Goal: Information Seeking & Learning: Learn about a topic

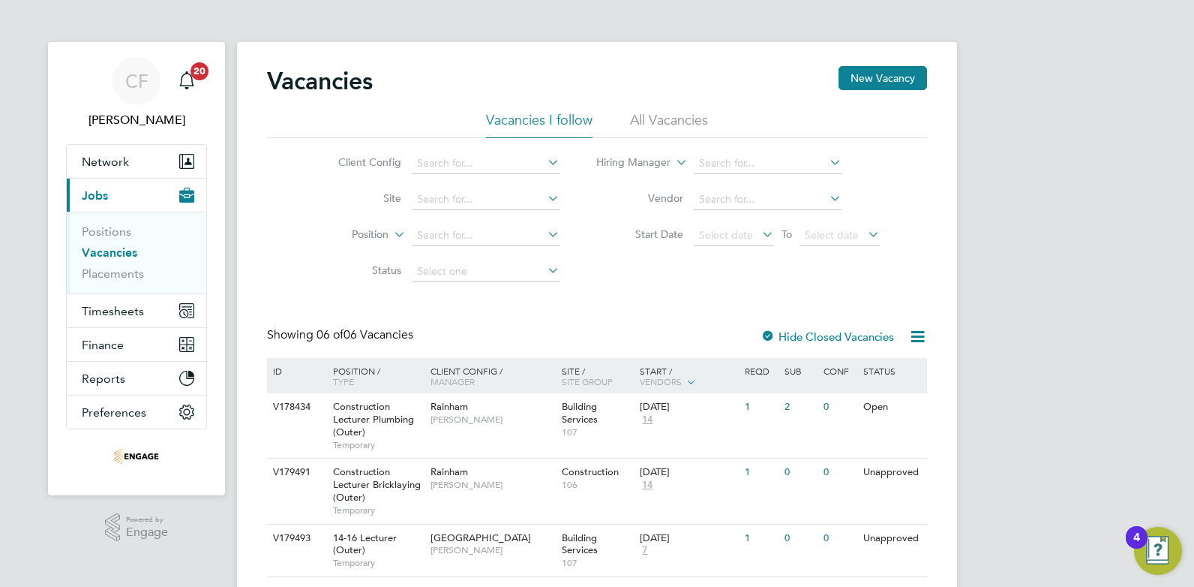
click at [523, 122] on li "Vacancies I follow" at bounding box center [539, 124] width 107 height 27
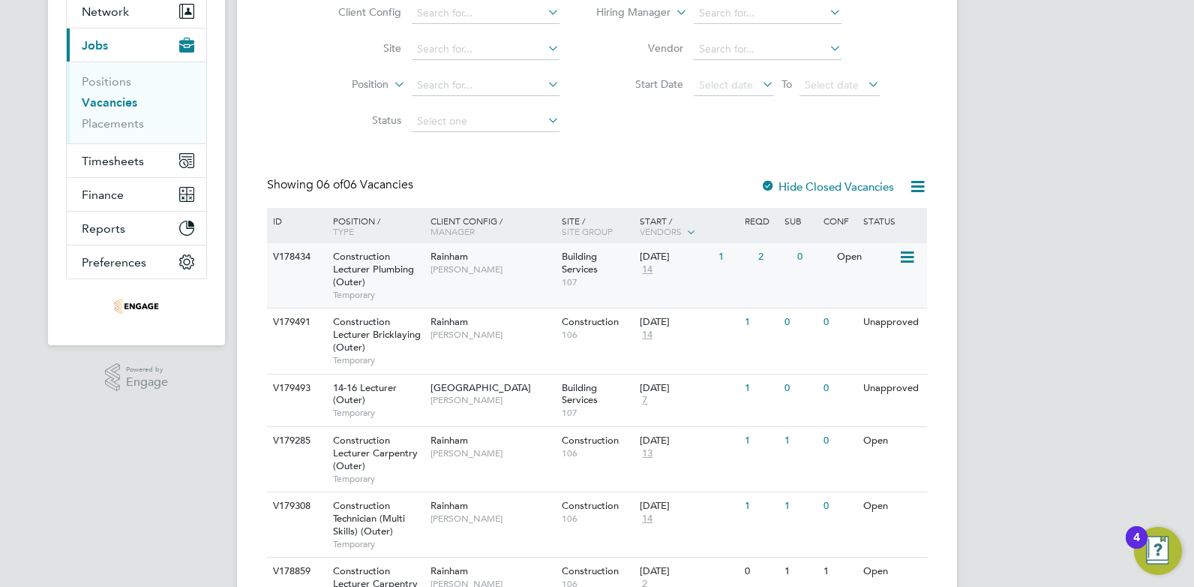
scroll to position [241, 0]
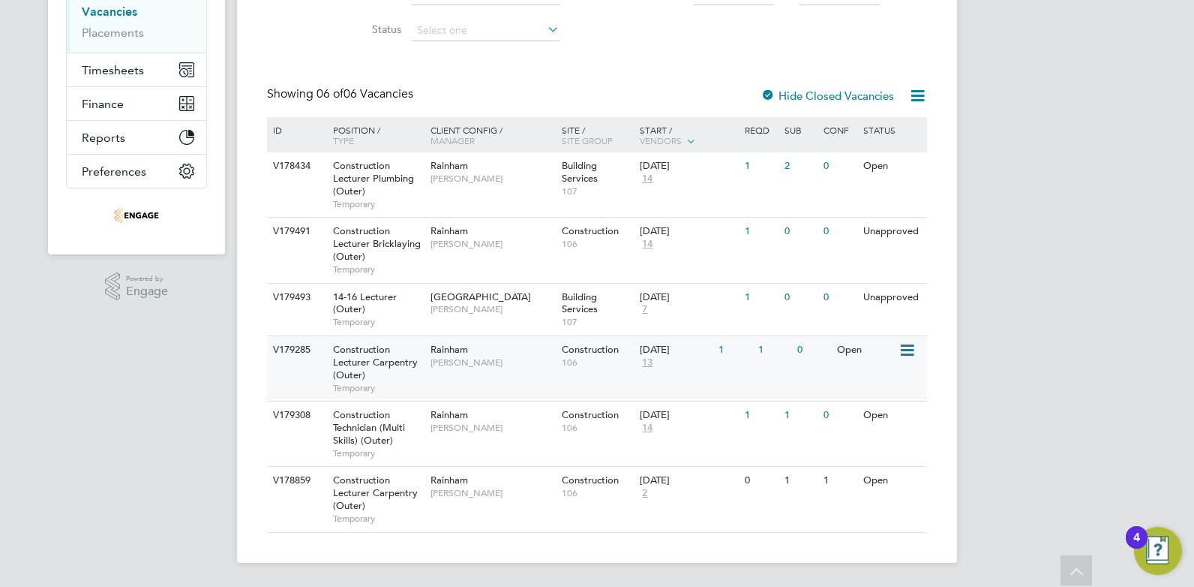
click at [503, 359] on span "[PERSON_NAME]" at bounding box center [493, 362] width 124 height 12
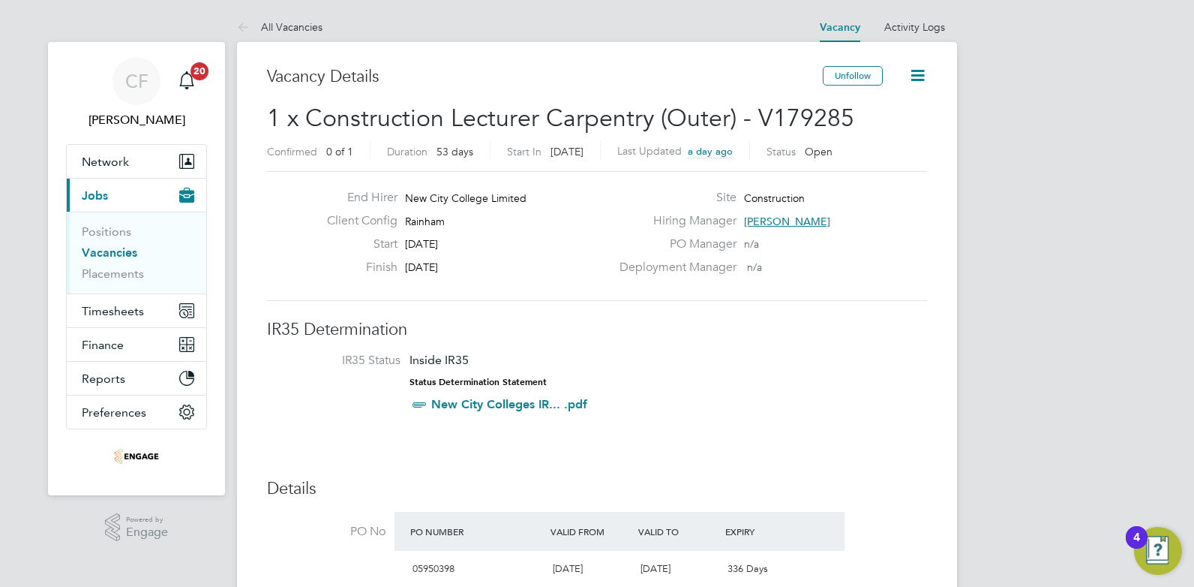
click at [113, 251] on link "Vacancies" at bounding box center [110, 252] width 56 height 14
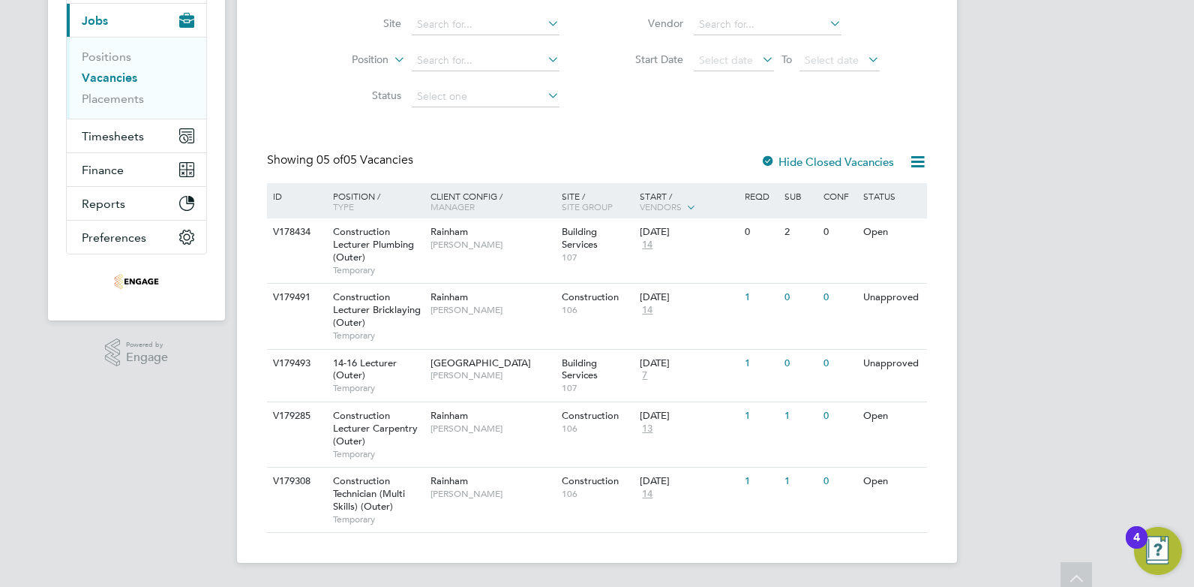
scroll to position [25, 0]
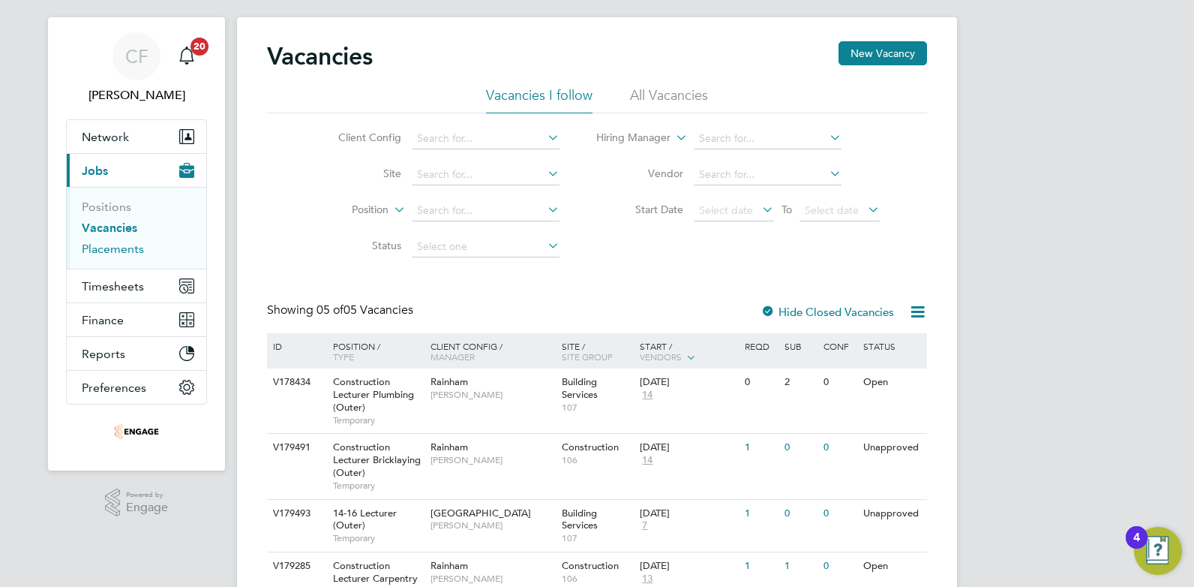
click at [110, 248] on link "Placements" at bounding box center [113, 249] width 62 height 14
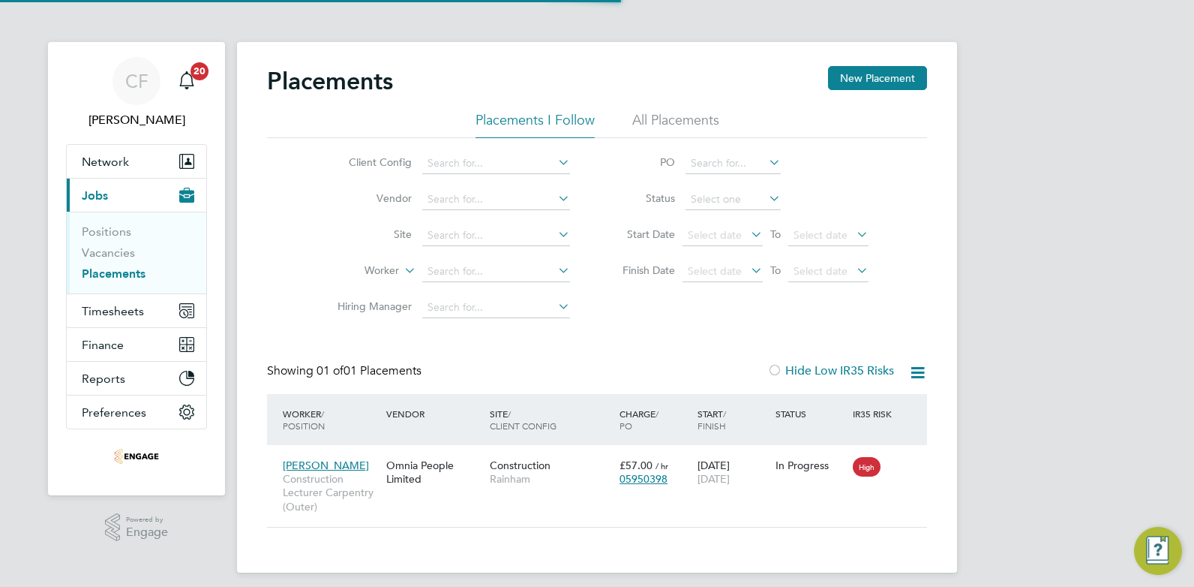
scroll to position [14, 71]
click at [116, 251] on link "Vacancies" at bounding box center [108, 252] width 53 height 14
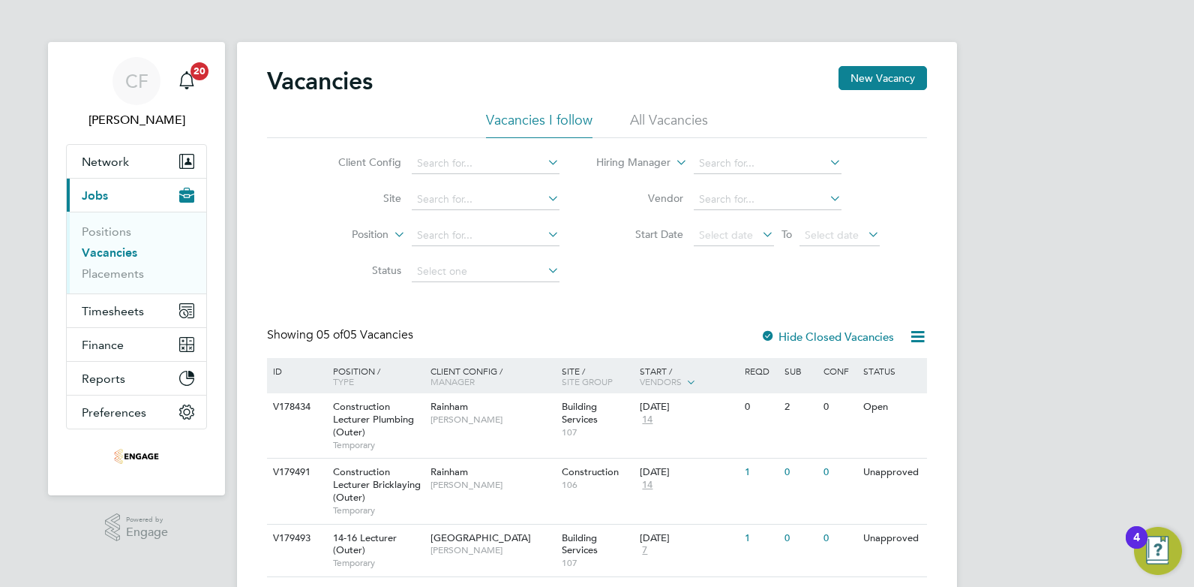
click at [654, 116] on li "All Vacancies" at bounding box center [669, 124] width 78 height 27
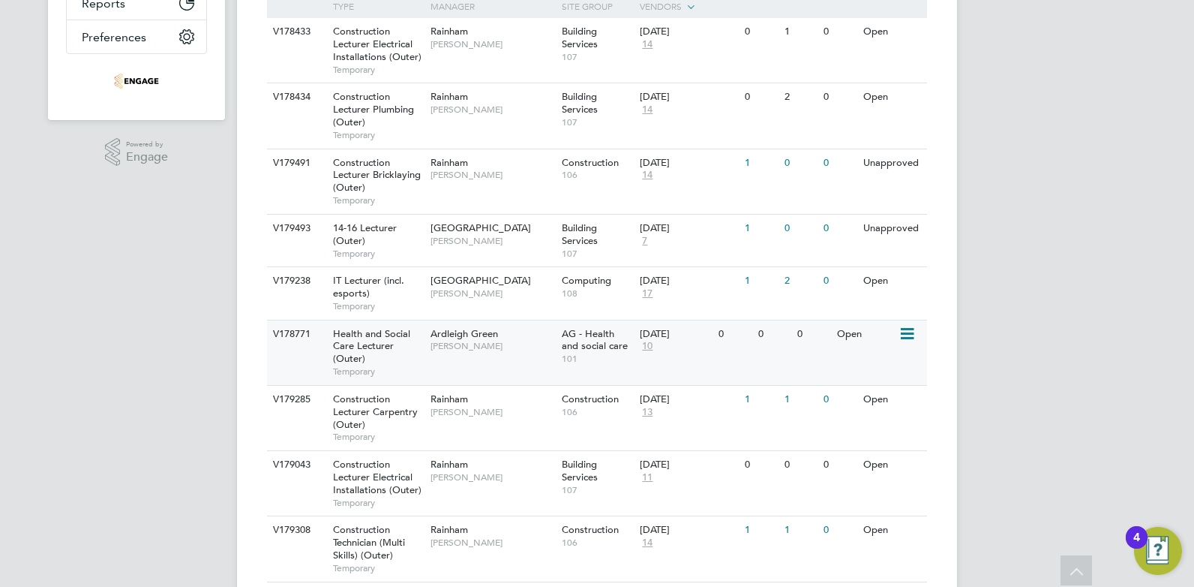
scroll to position [450, 0]
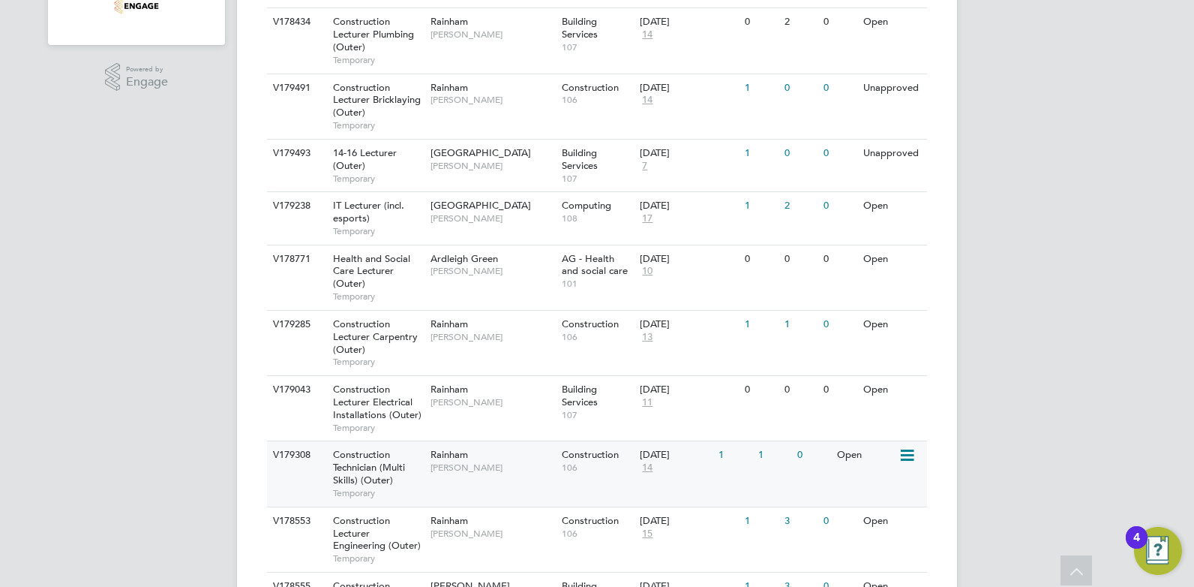
click at [580, 452] on span "Construction" at bounding box center [590, 454] width 57 height 13
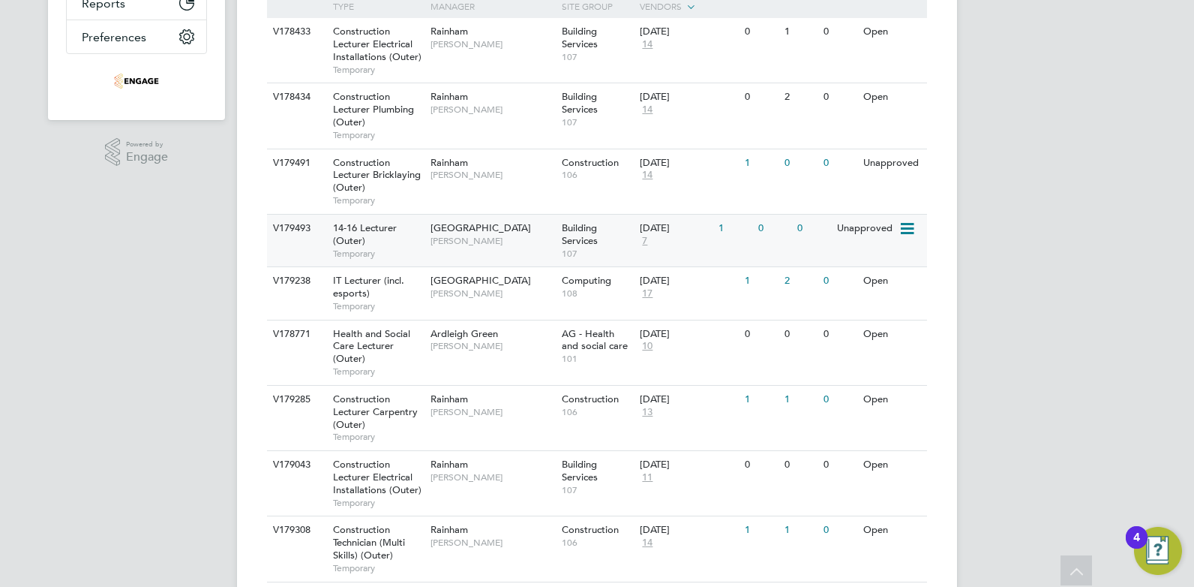
click at [493, 236] on span "[PERSON_NAME]" at bounding box center [493, 241] width 124 height 12
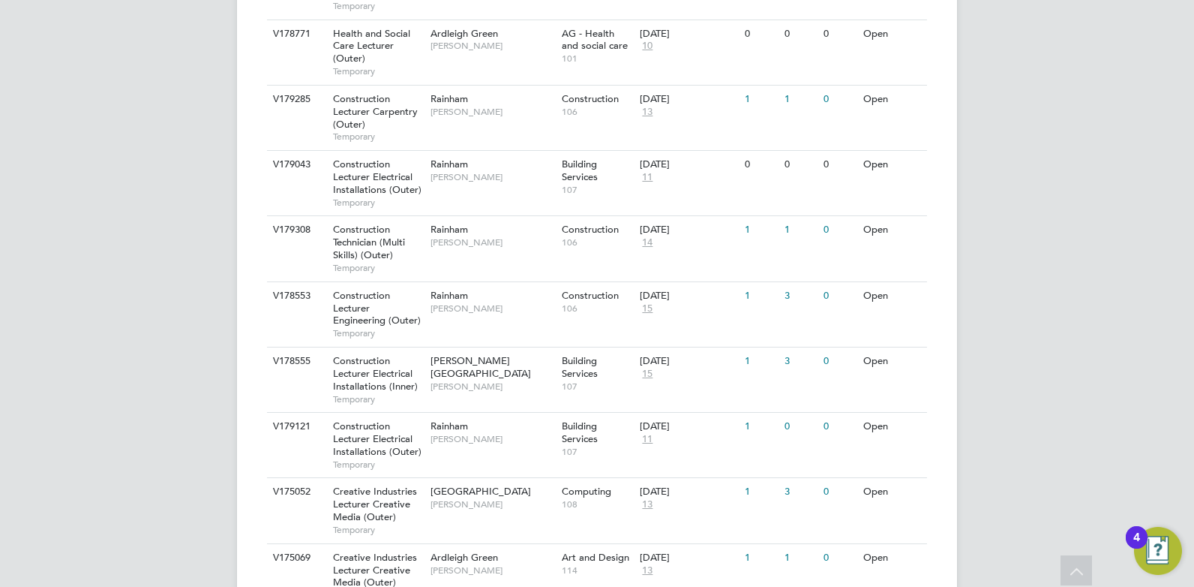
scroll to position [1050, 0]
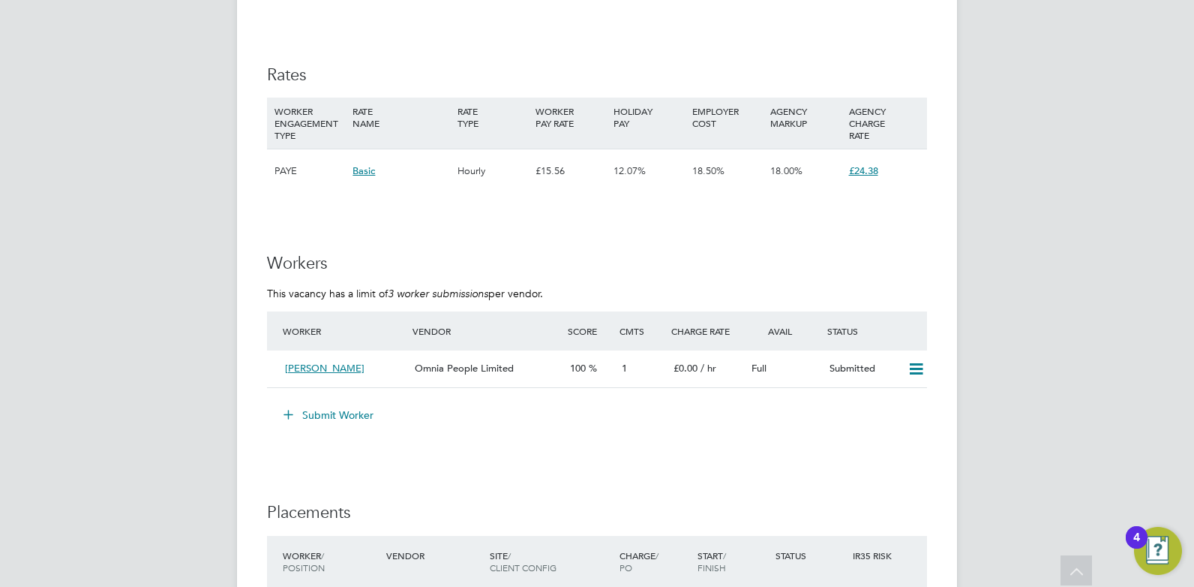
scroll to position [2400, 0]
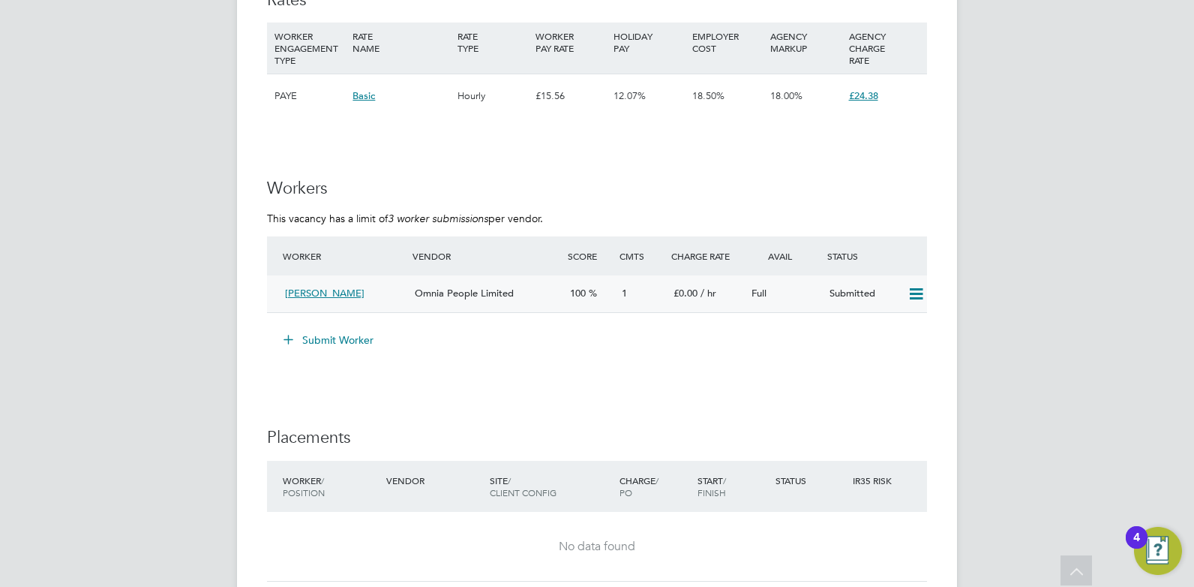
click at [668, 294] on div "£0.00 / hr" at bounding box center [707, 293] width 78 height 25
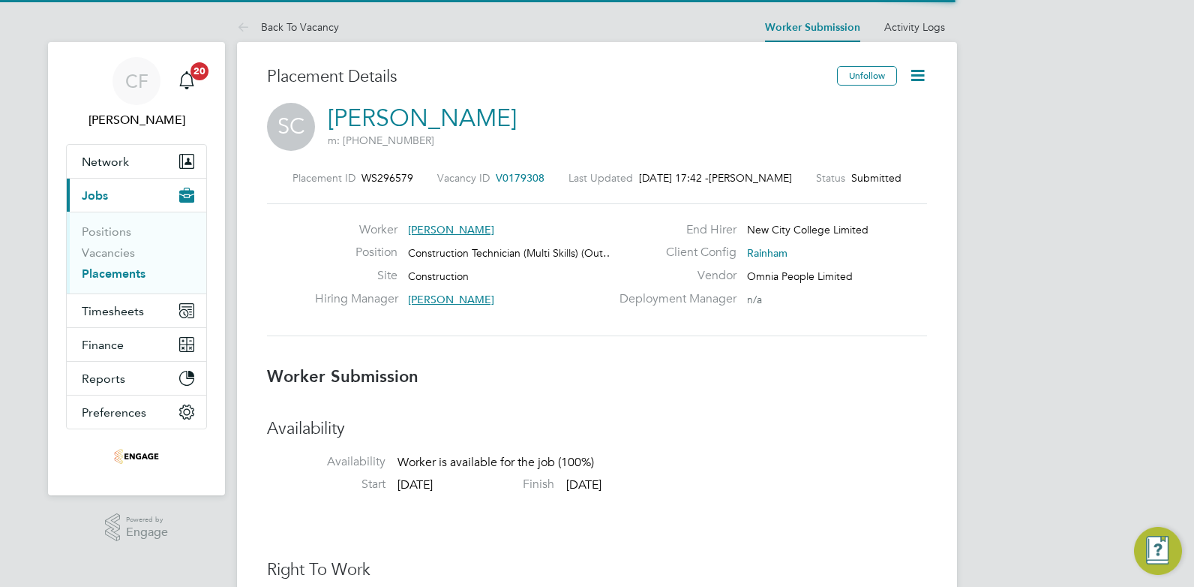
scroll to position [8, 8]
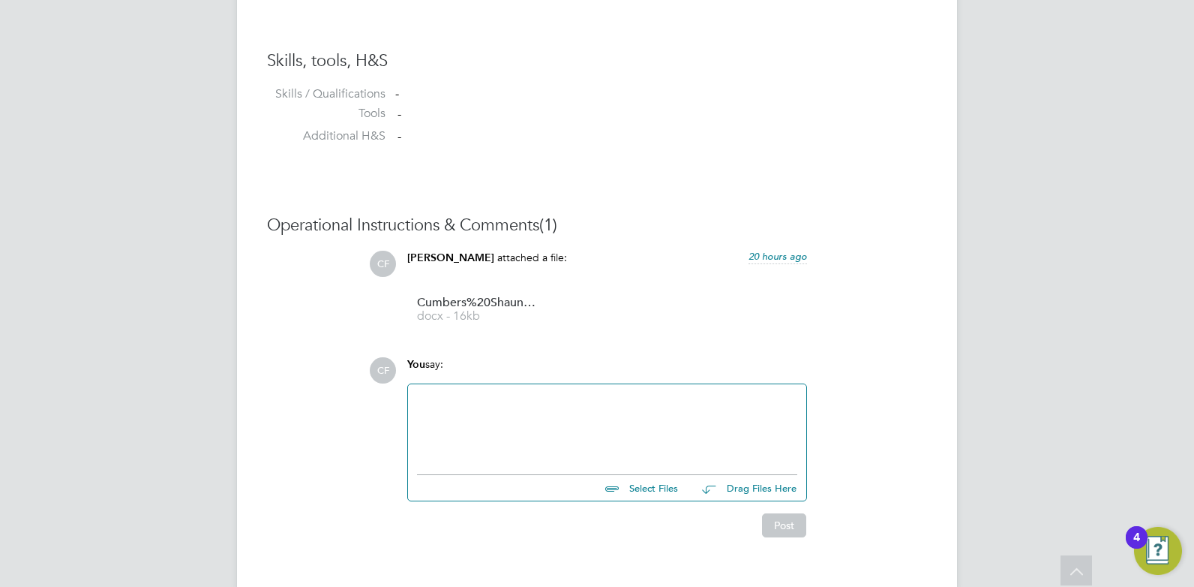
click at [647, 438] on div at bounding box center [607, 425] width 380 height 65
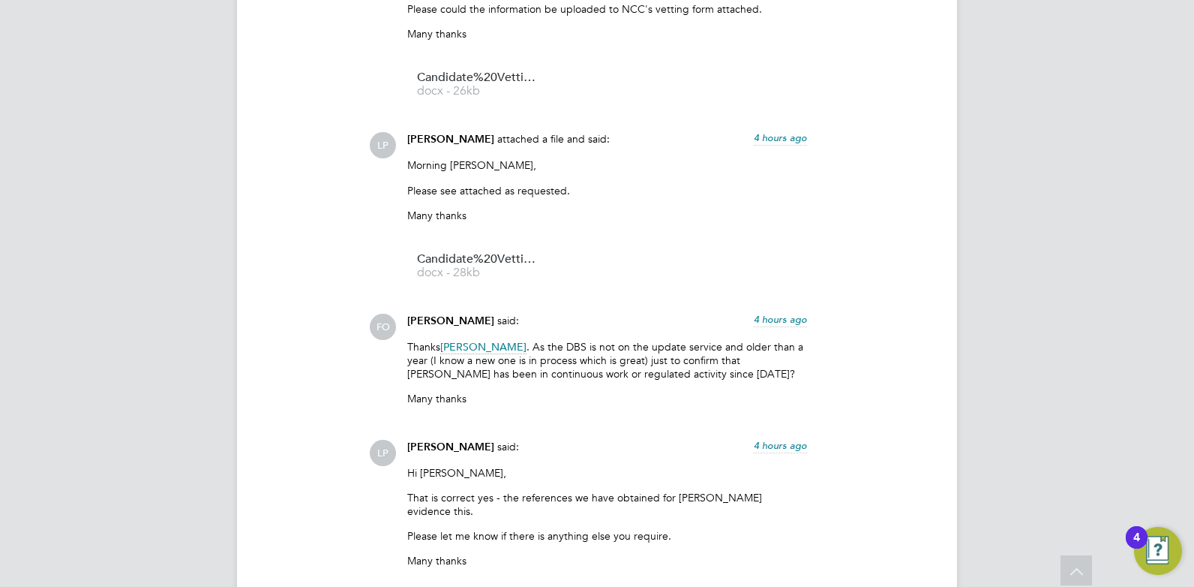
scroll to position [3017, 0]
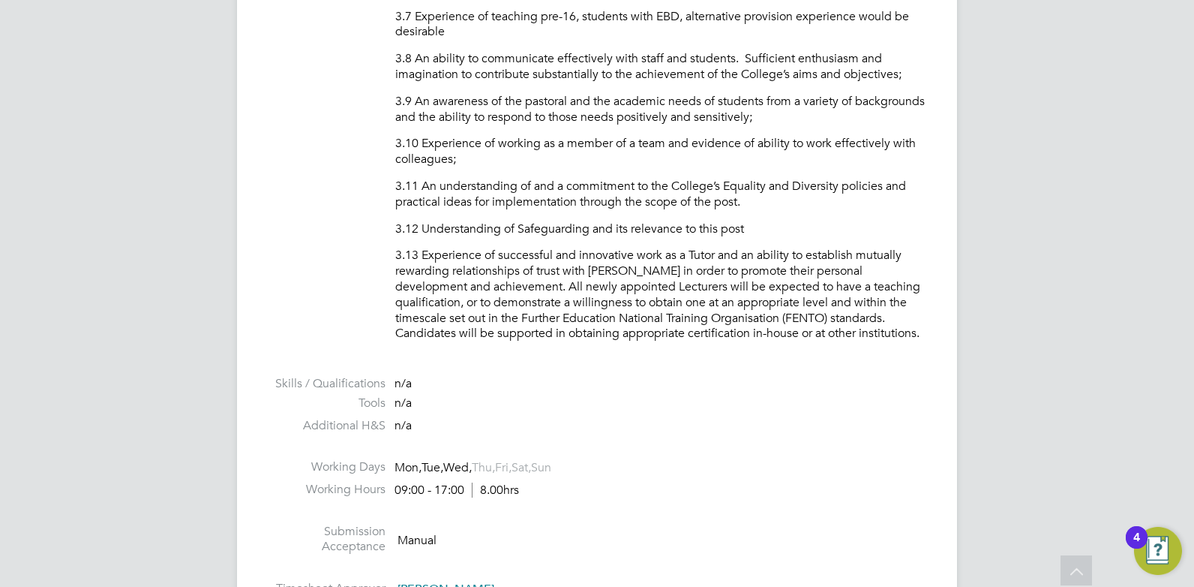
scroll to position [2025, 0]
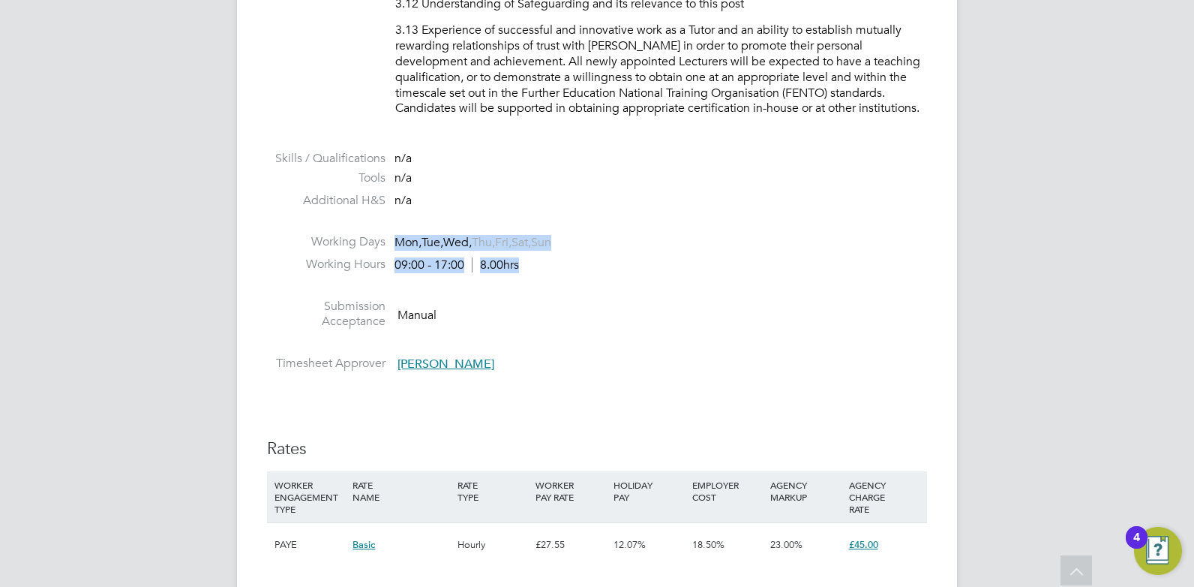
drag, startPoint x: 547, startPoint y: 272, endPoint x: 394, endPoint y: 242, distance: 155.9
click at [394, 242] on li "Working Days Mon, Tue, Wed, Thu, Fri, Sat, Sun" at bounding box center [597, 245] width 660 height 23
drag, startPoint x: 398, startPoint y: 241, endPoint x: 577, endPoint y: 239, distance: 179.3
click at [577, 239] on li "Working Days Mon, Tue, Wed, Thu, Fri, Sat, Sun" at bounding box center [597, 245] width 660 height 23
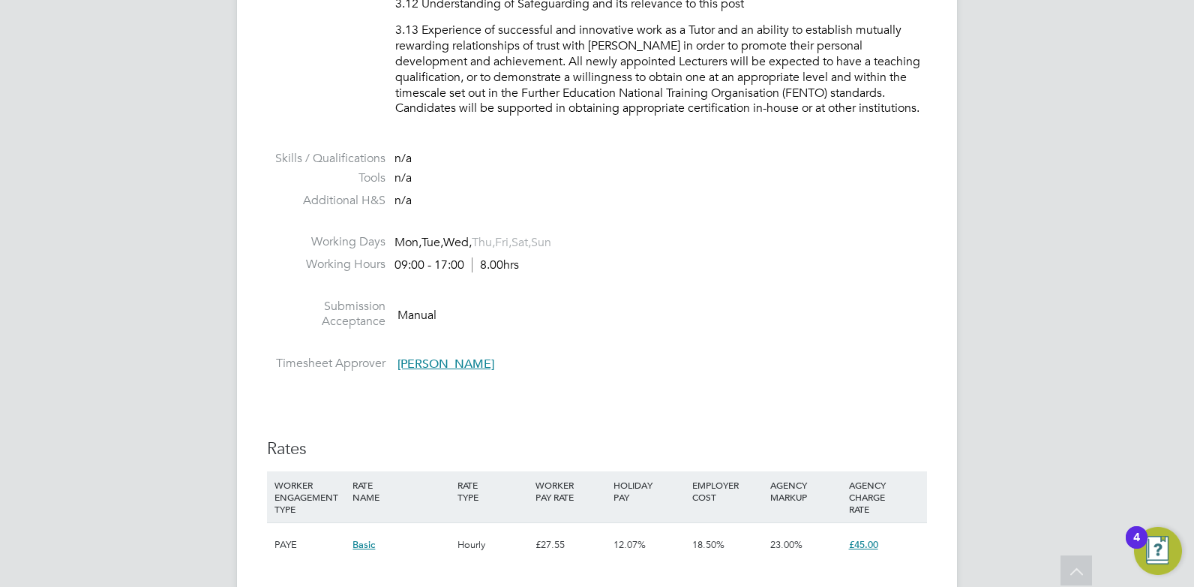
click at [578, 241] on li "Working Days Mon, Tue, Wed, Thu, Fri, Sat, Sun" at bounding box center [597, 245] width 660 height 23
drag, startPoint x: 581, startPoint y: 241, endPoint x: 405, endPoint y: 242, distance: 176.3
click at [405, 241] on li "Working Days Mon, Tue, Wed, Thu, Fri, Sat, Sun" at bounding box center [597, 245] width 660 height 23
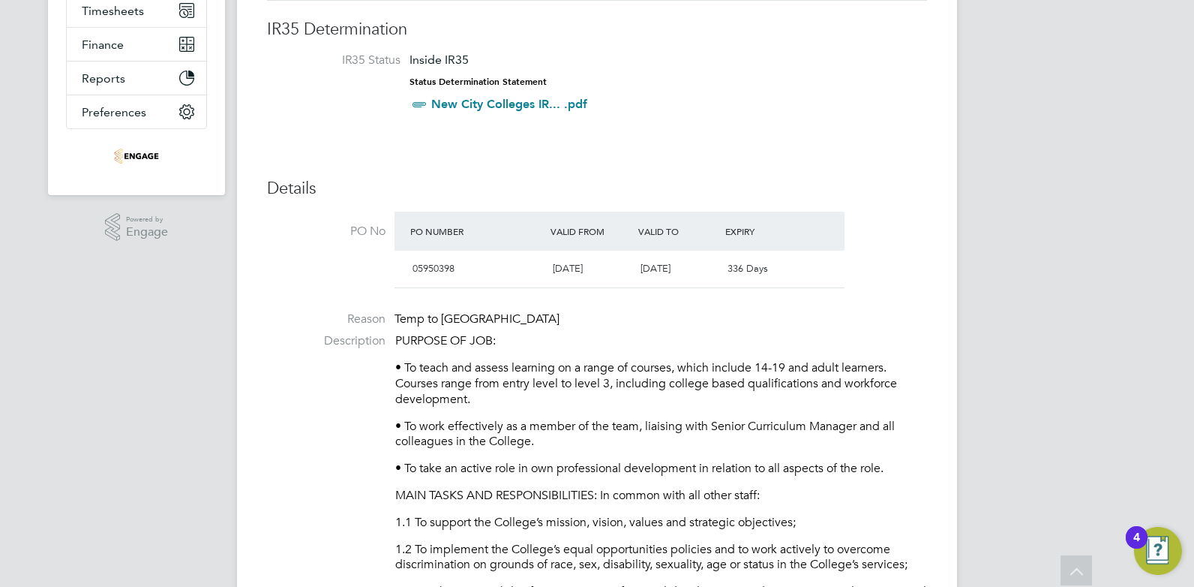
scroll to position [0, 0]
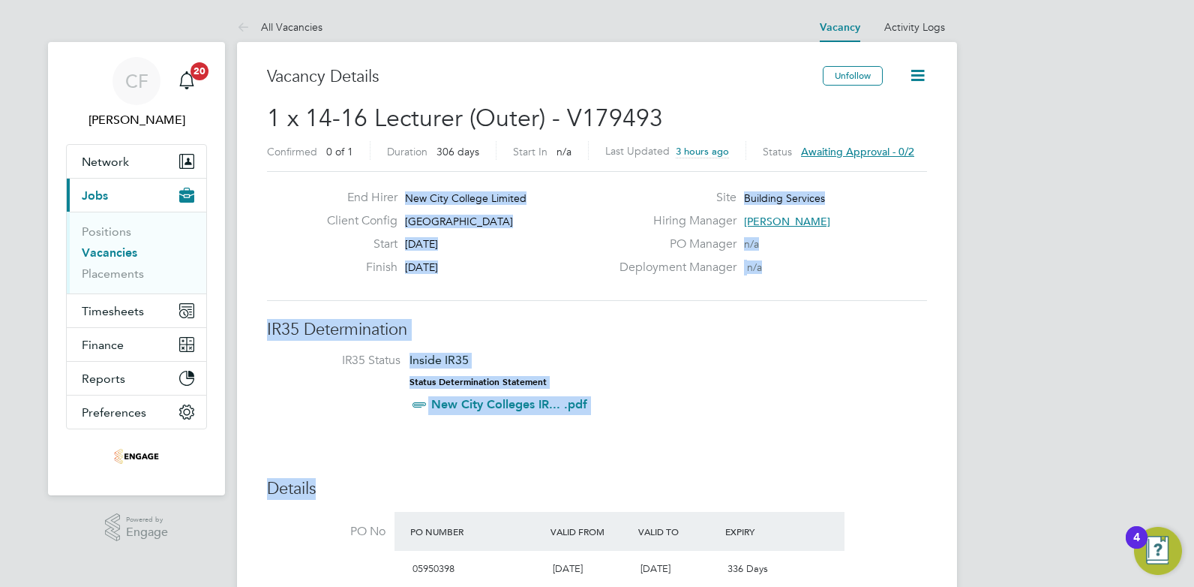
drag, startPoint x: 629, startPoint y: 442, endPoint x: 314, endPoint y: 192, distance: 401.4
click at [703, 370] on li "IR35 Status Inside IR35 Status Determination Statement New City Colleges IR... …" at bounding box center [597, 385] width 630 height 65
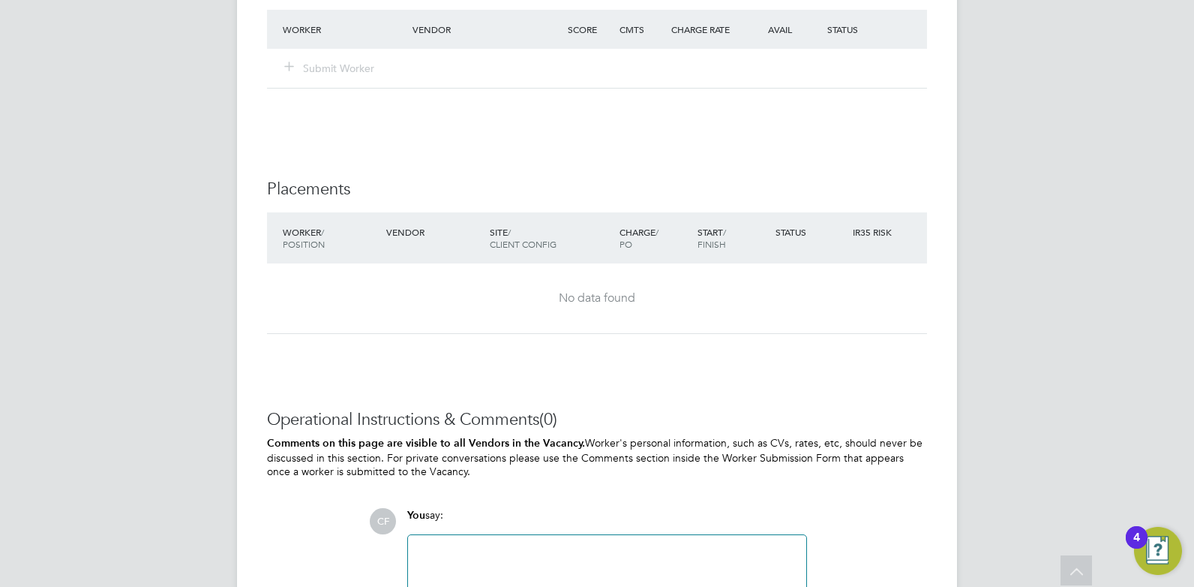
scroll to position [2843, 0]
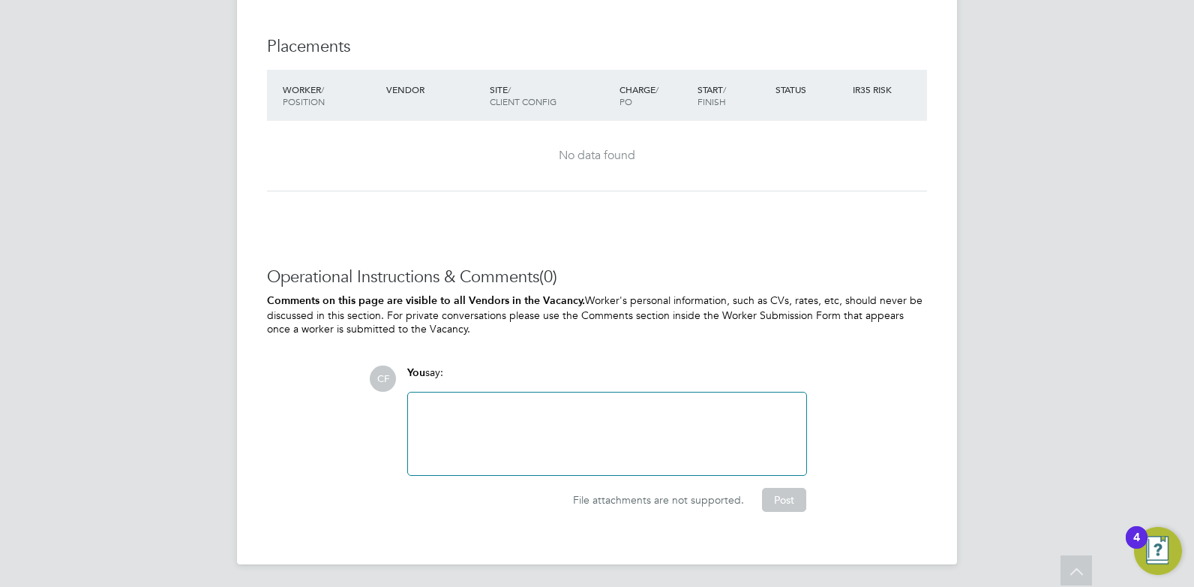
drag, startPoint x: 545, startPoint y: 353, endPoint x: 295, endPoint y: 260, distance: 267.2
drag, startPoint x: 295, startPoint y: 260, endPoint x: 458, endPoint y: 308, distance: 169.7
click at [457, 307] on p "Comments on this page are visible to all Vendors in the Vacancy. Worker's perso…" at bounding box center [597, 314] width 660 height 42
drag, startPoint x: 467, startPoint y: 332, endPoint x: 260, endPoint y: 261, distance: 219.4
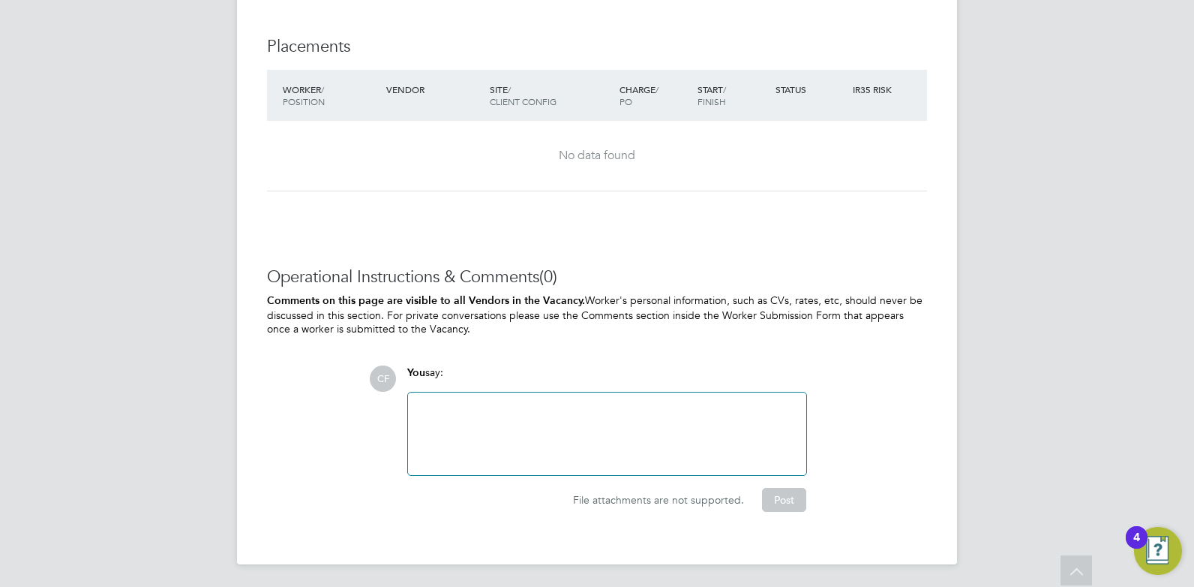
drag, startPoint x: 260, startPoint y: 261, endPoint x: 440, endPoint y: 324, distance: 190.7
click at [437, 322] on p "Comments on this page are visible to all Vendors in the Vacancy. Worker's perso…" at bounding box center [597, 314] width 660 height 42
drag, startPoint x: 440, startPoint y: 324, endPoint x: 260, endPoint y: 266, distance: 189.0
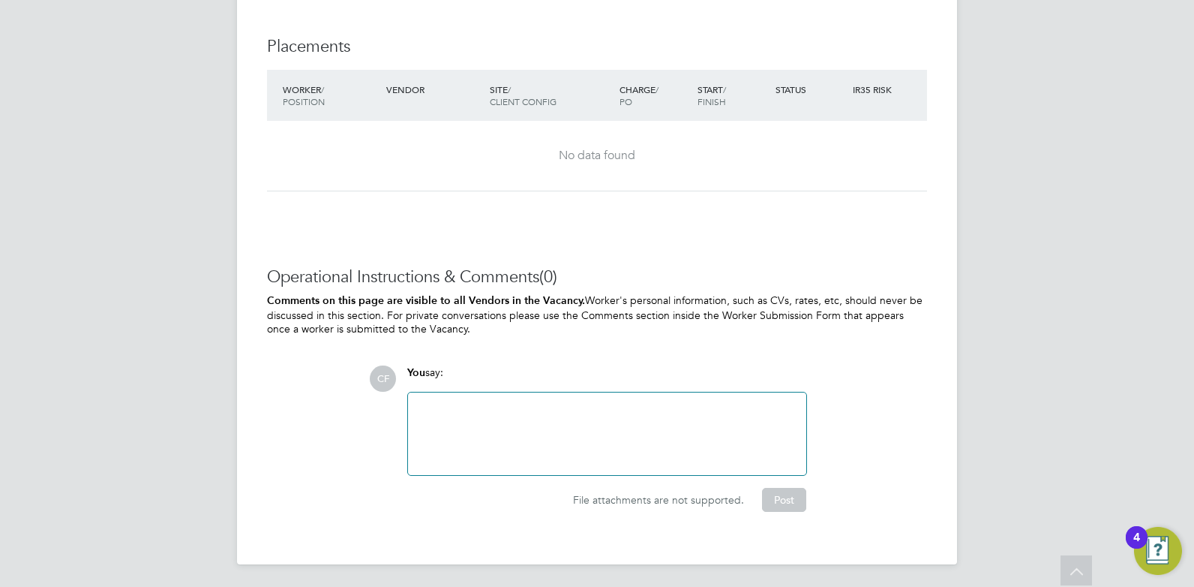
click at [456, 311] on p "Comments on this page are visible to all Vendors in the Vacancy. Worker's perso…" at bounding box center [597, 314] width 660 height 42
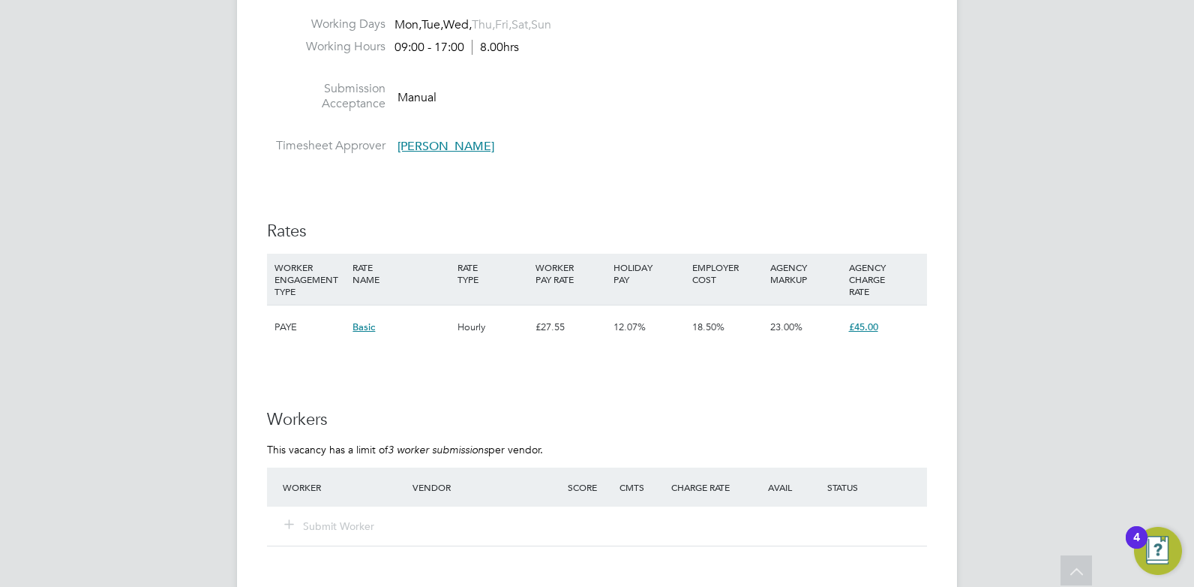
scroll to position [1943, 0]
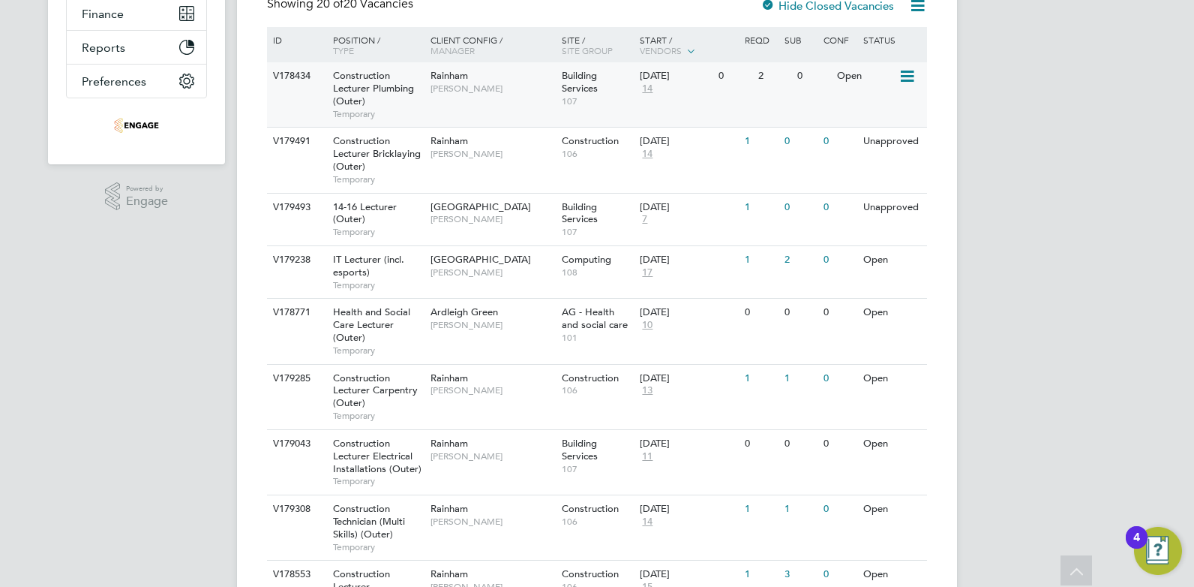
scroll to position [256, 0]
